Goal: Task Accomplishment & Management: Use online tool/utility

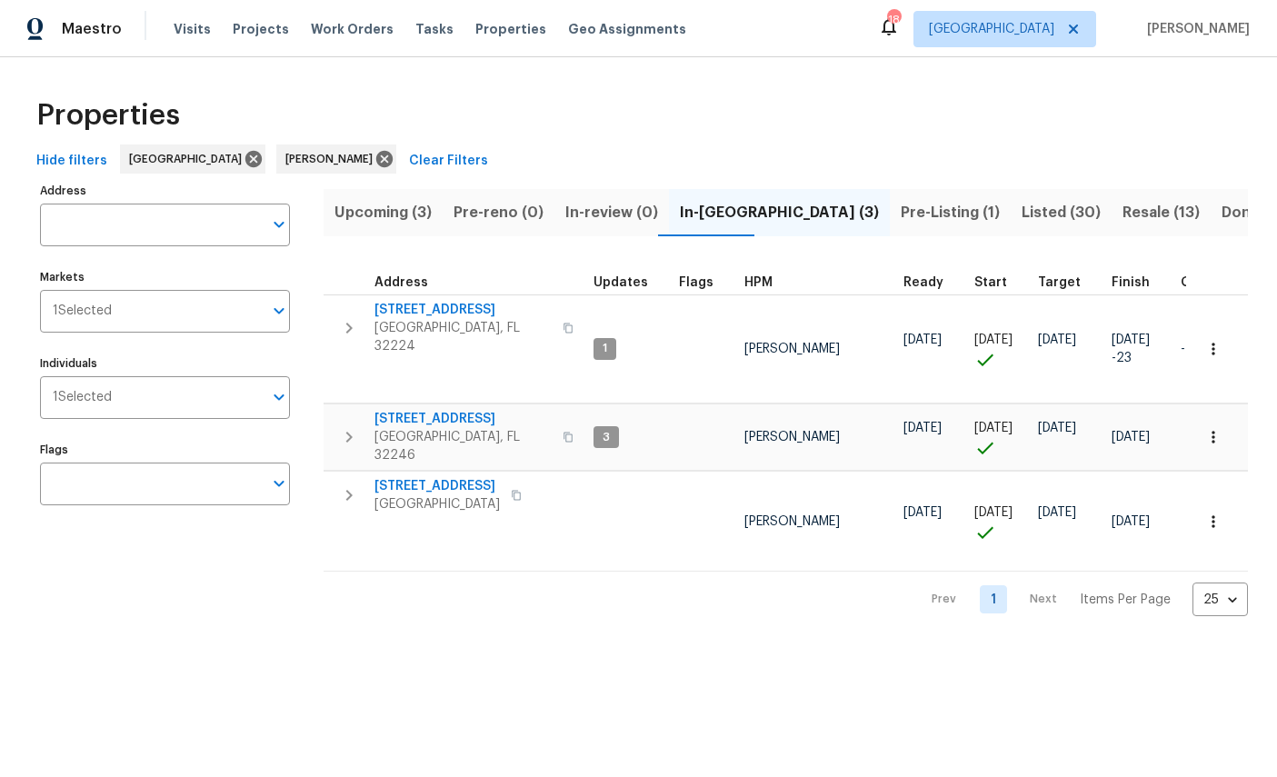
click at [1022, 211] on span "Listed (30)" at bounding box center [1061, 212] width 79 height 25
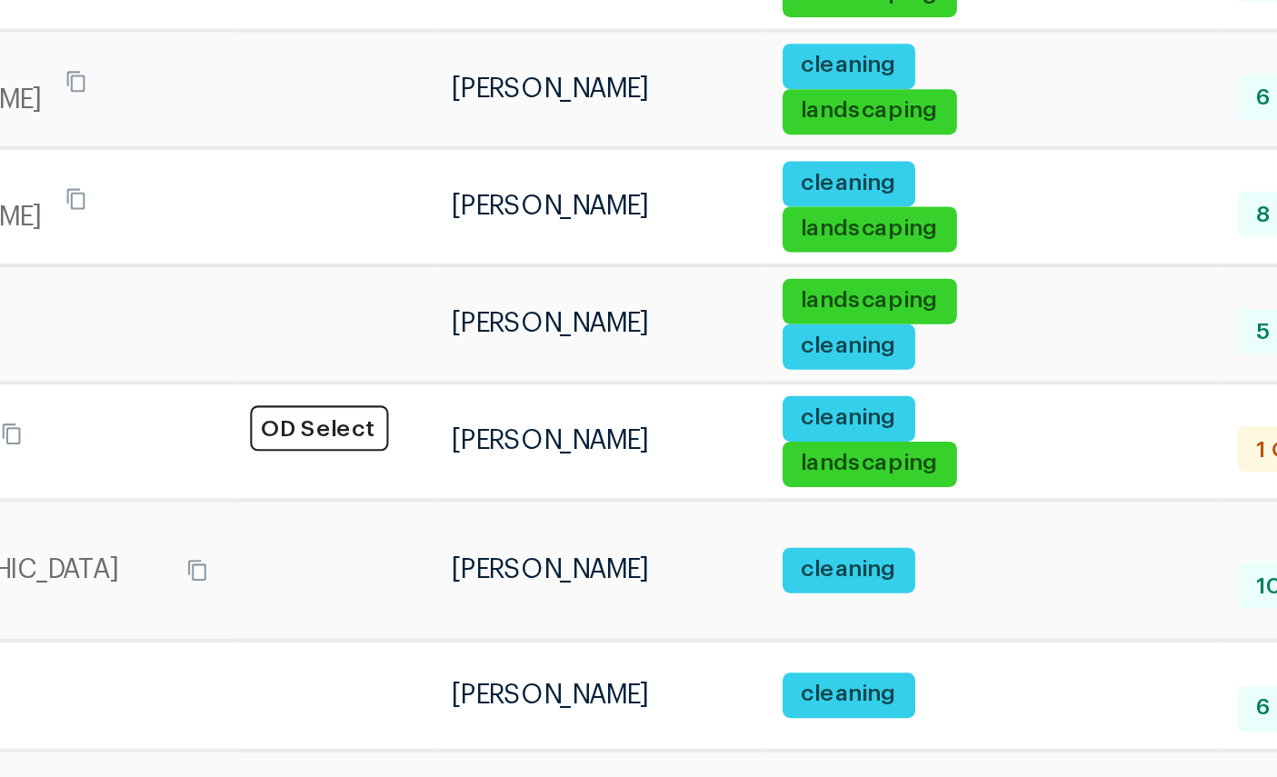
scroll to position [551, 0]
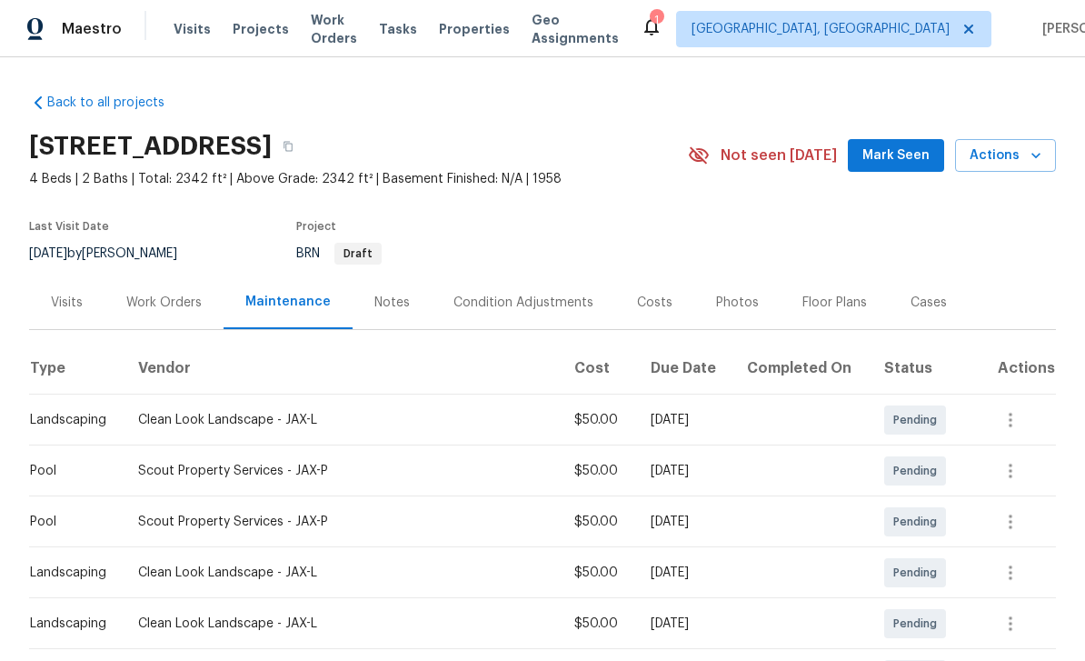
scroll to position [384, 0]
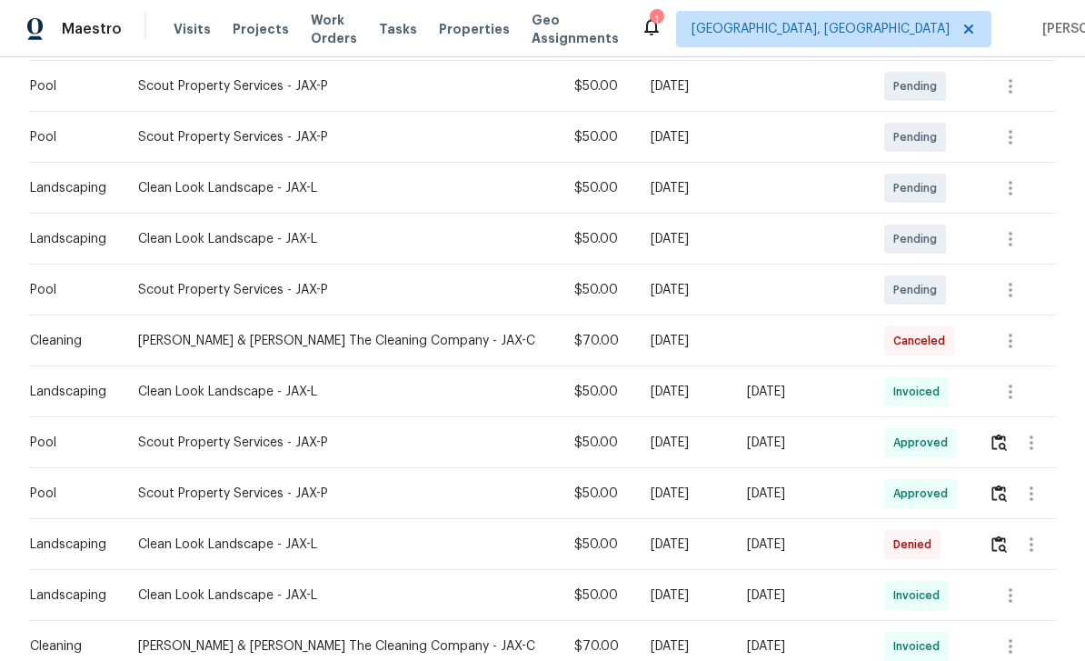
click at [990, 2] on div "Maestro Visits Projects Work Orders Tasks Properties Geo Assignments 1 Albuquer…" at bounding box center [542, 28] width 1085 height 57
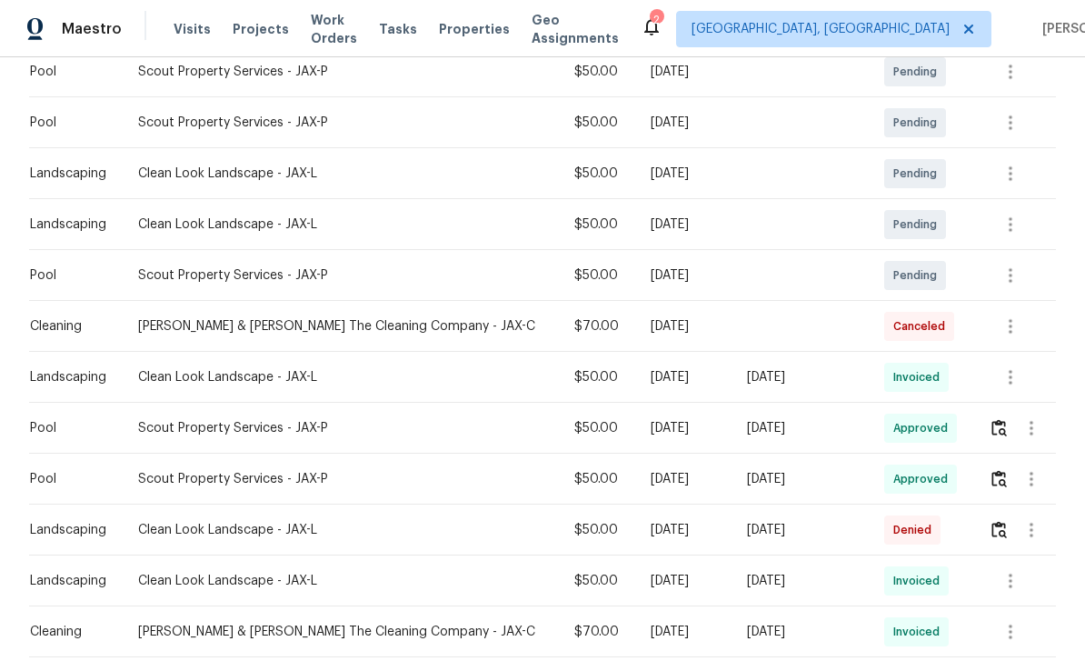
scroll to position [457, 0]
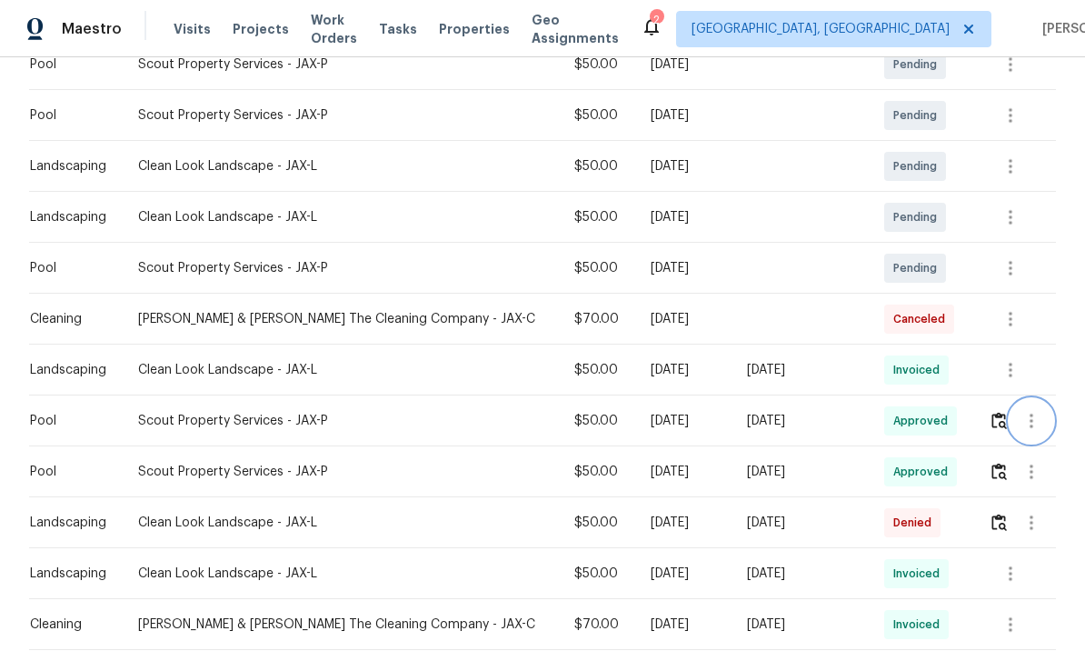
click at [1024, 431] on icon "button" at bounding box center [1032, 421] width 22 height 22
click at [1042, 417] on li "Message vendor" at bounding box center [1006, 421] width 127 height 30
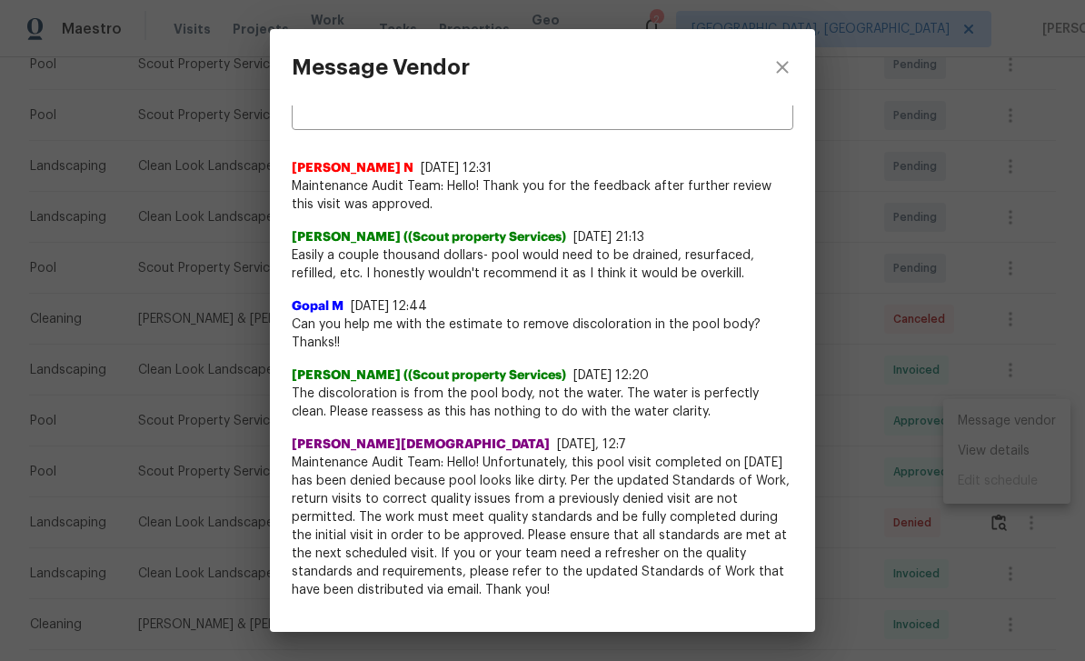
scroll to position [70, 0]
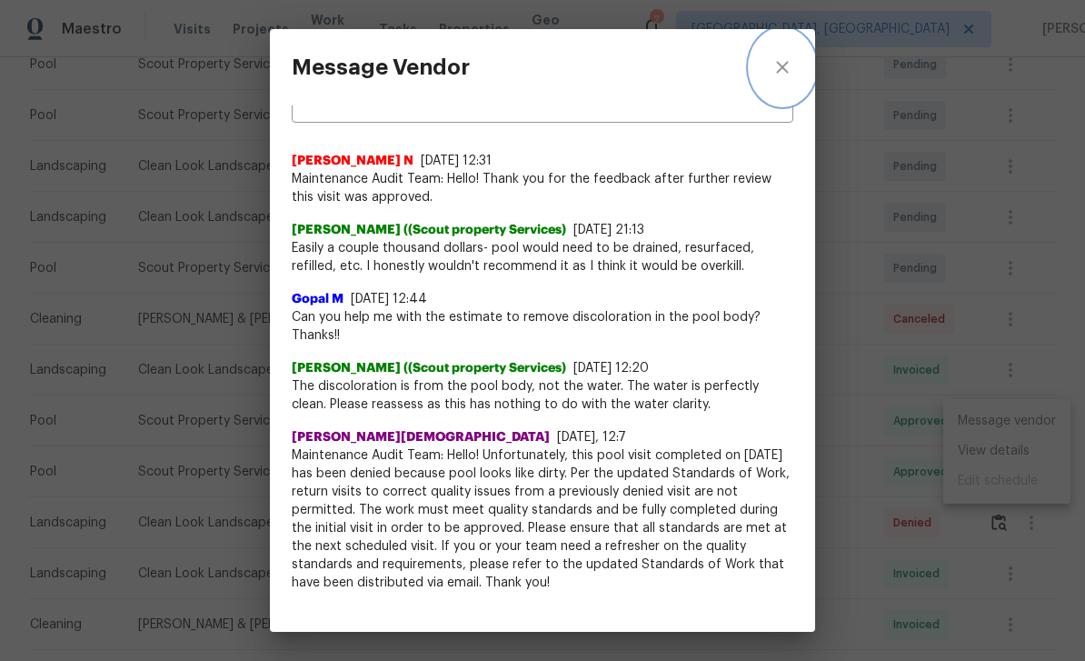
click at [785, 67] on icon "close" at bounding box center [783, 67] width 22 height 22
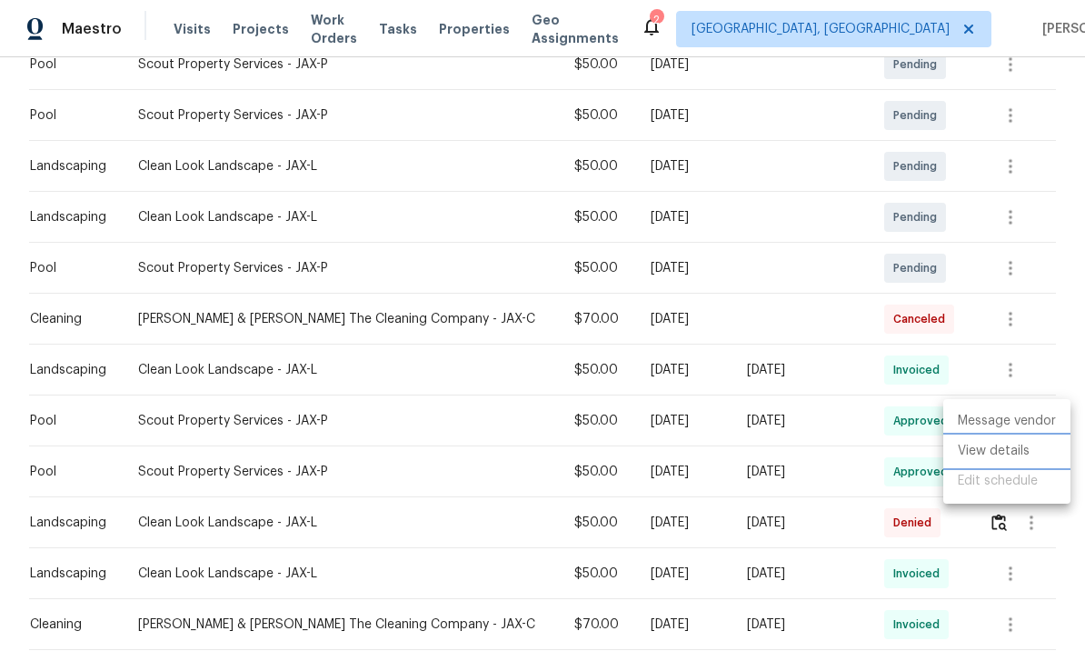
click at [1014, 447] on li "View details" at bounding box center [1006, 451] width 127 height 30
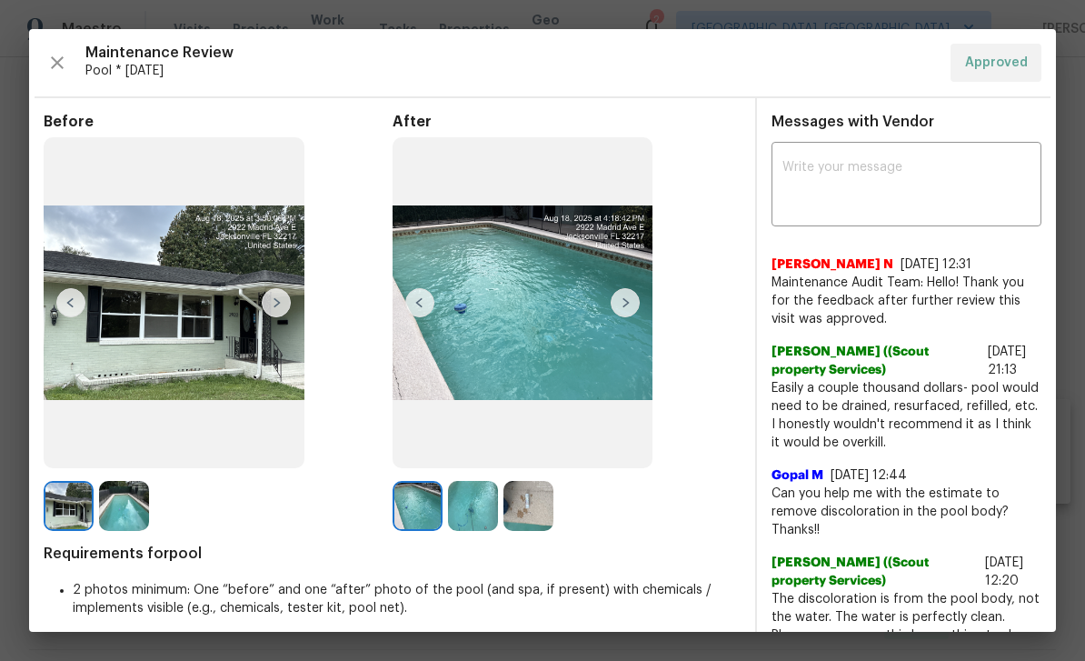
scroll to position [0, 0]
